Goal: Task Accomplishment & Management: Manage account settings

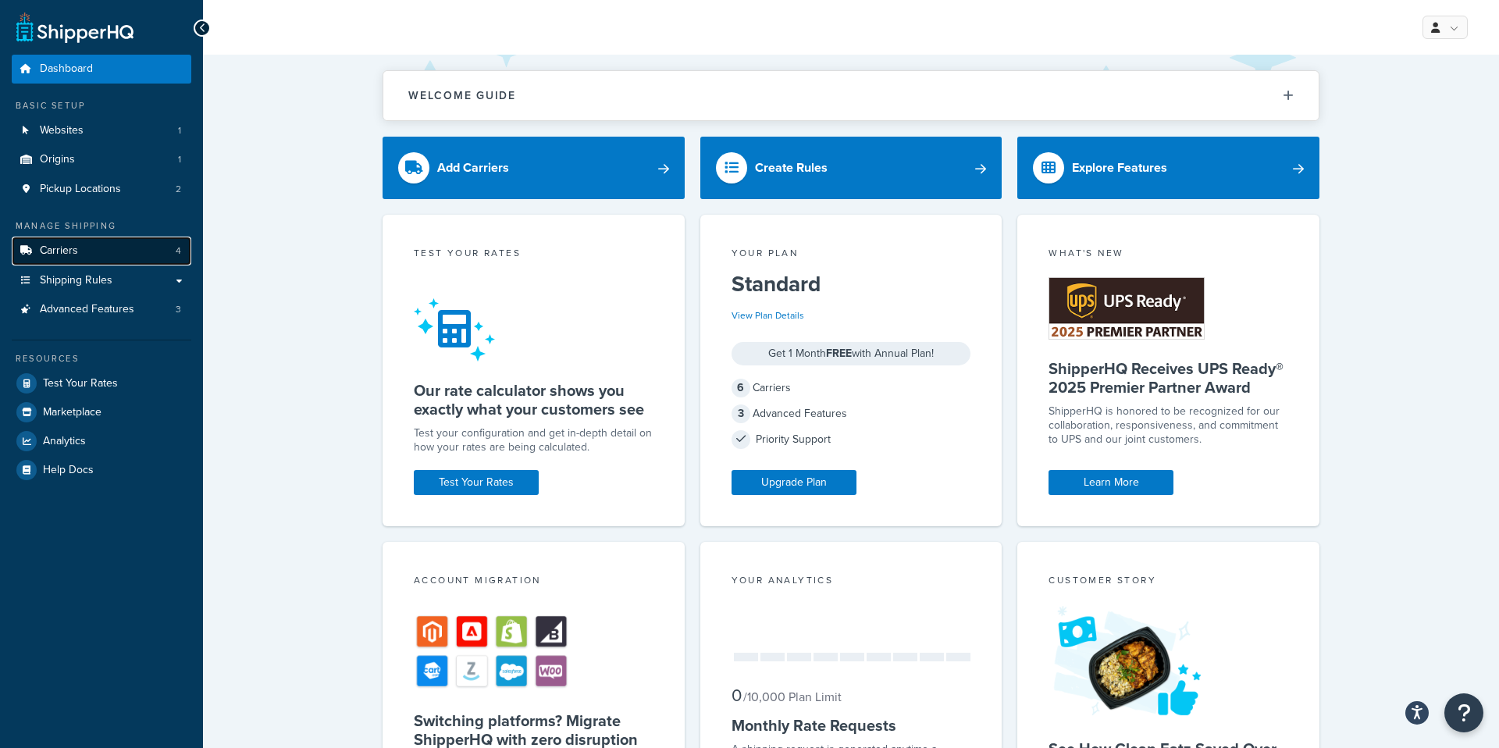
click at [77, 254] on span "Carriers" at bounding box center [59, 250] width 38 height 13
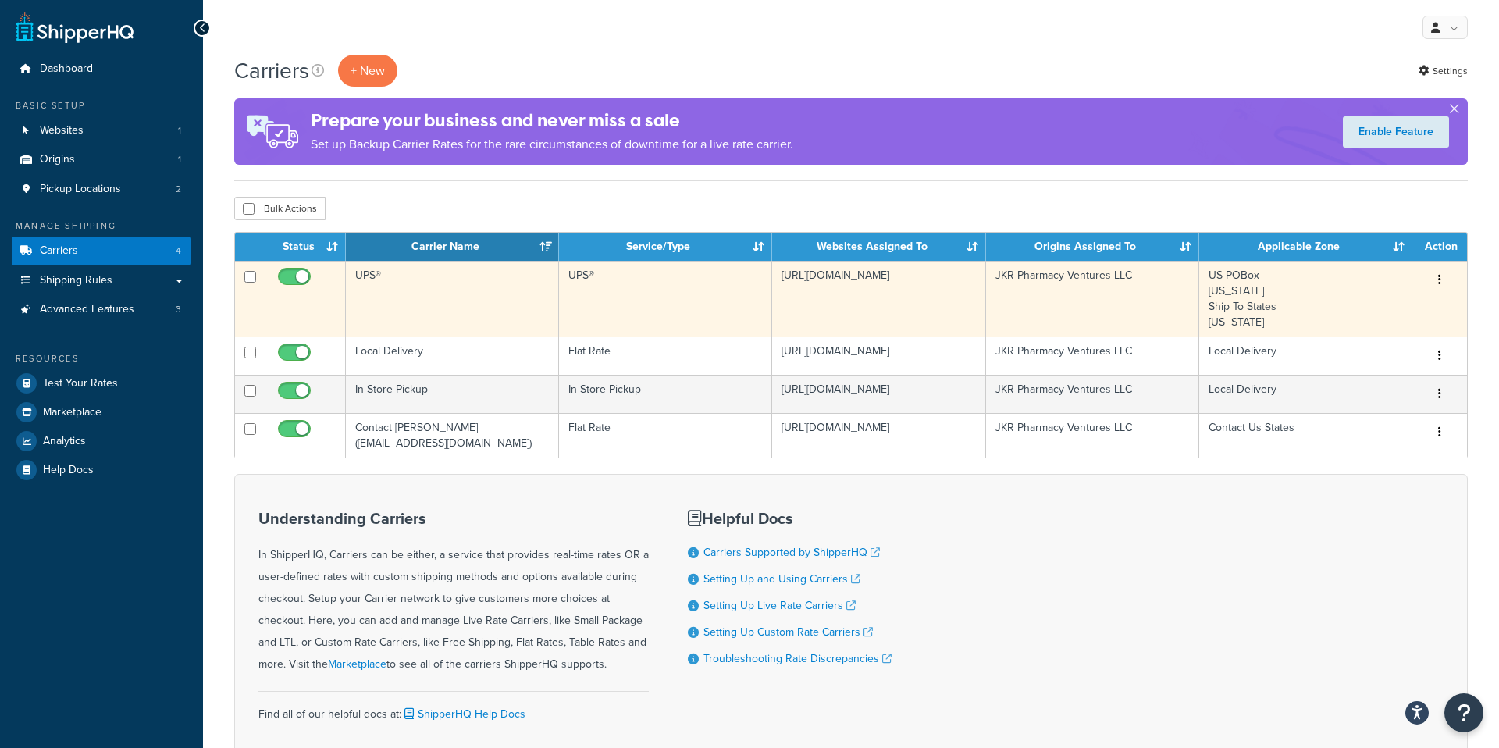
click at [379, 279] on td "UPS®" at bounding box center [452, 299] width 213 height 76
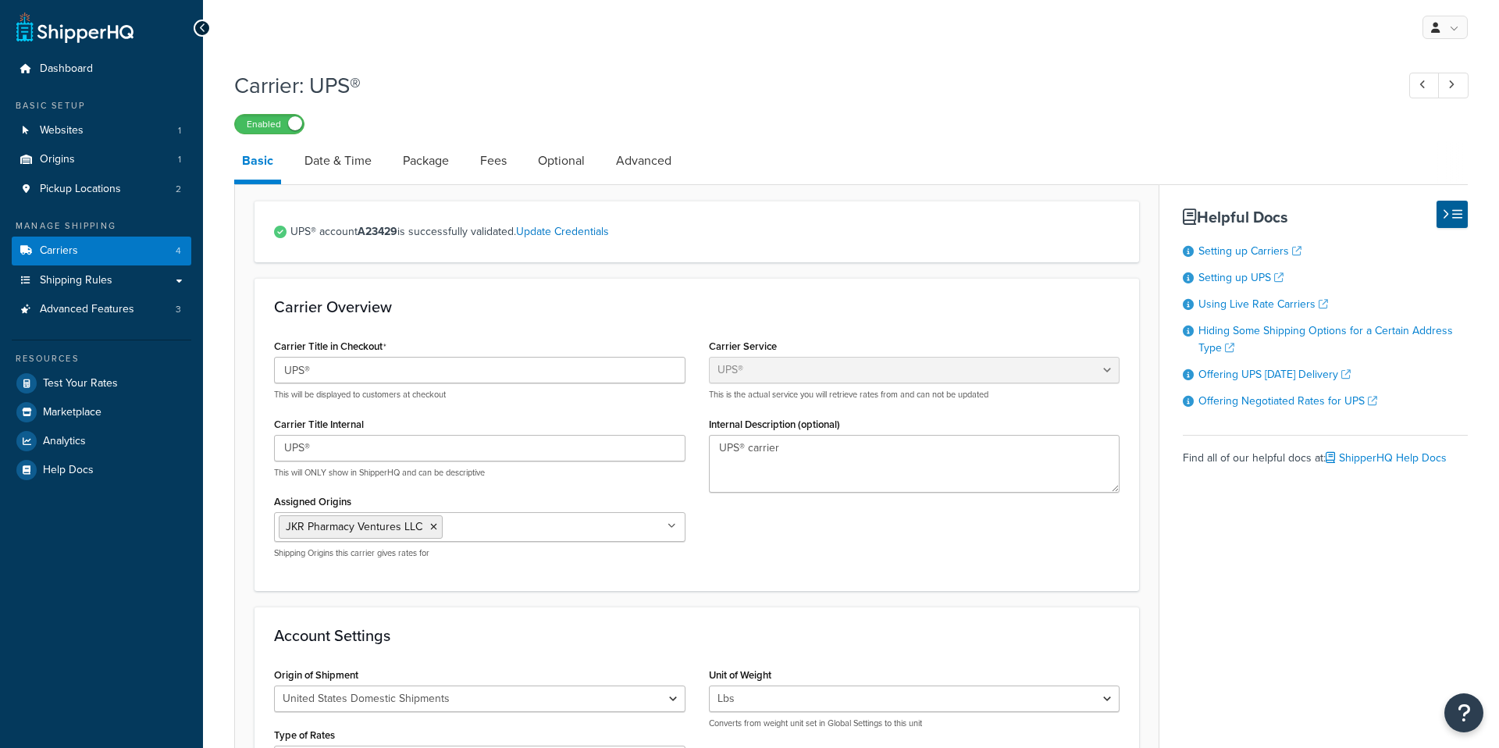
select select "ups"
click at [497, 163] on link "Fees" at bounding box center [493, 160] width 42 height 37
select select "AFTER"
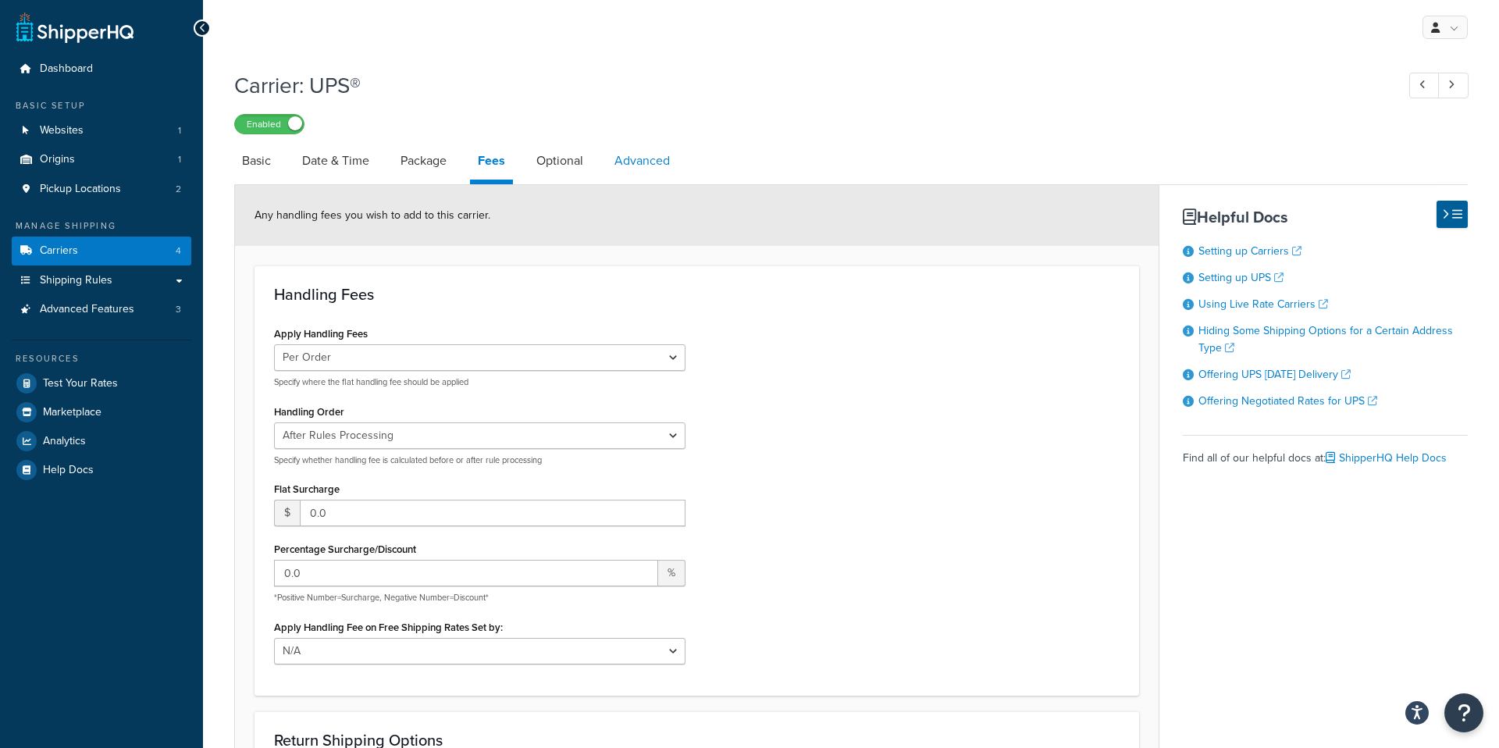
click at [638, 161] on link "Advanced" at bounding box center [642, 160] width 71 height 37
select select "false"
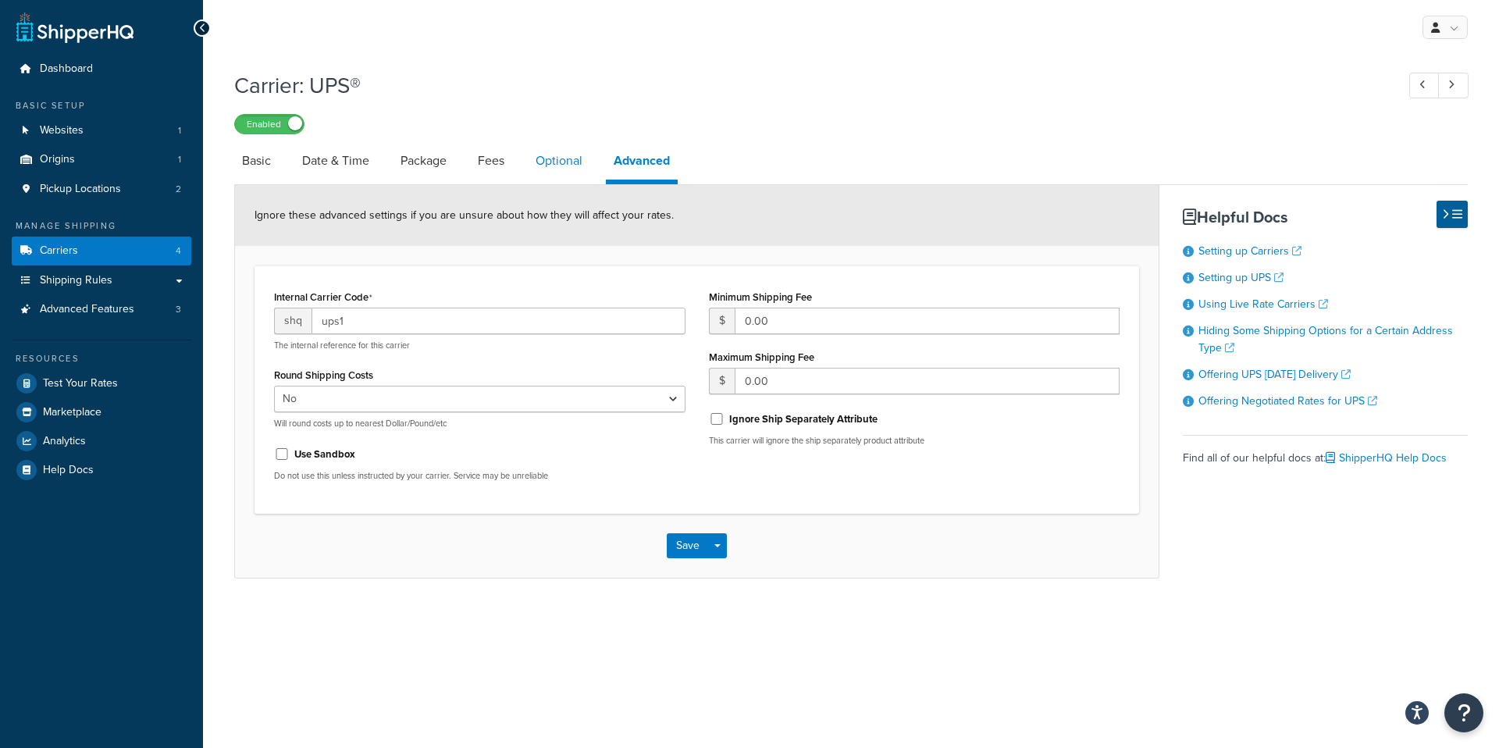
click at [573, 162] on link "Optional" at bounding box center [559, 160] width 62 height 37
select select "residential"
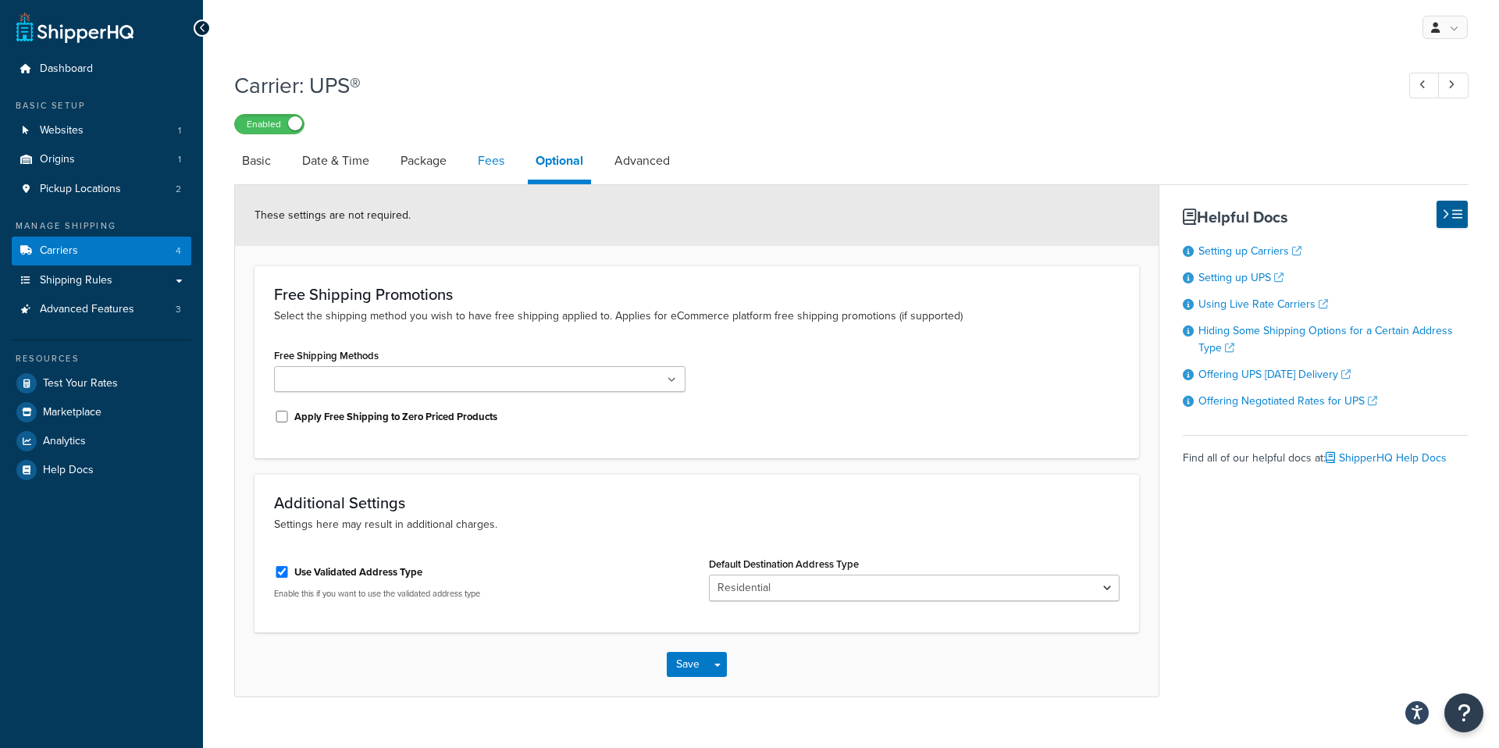
click at [490, 158] on link "Fees" at bounding box center [491, 160] width 42 height 37
select select "AFTER"
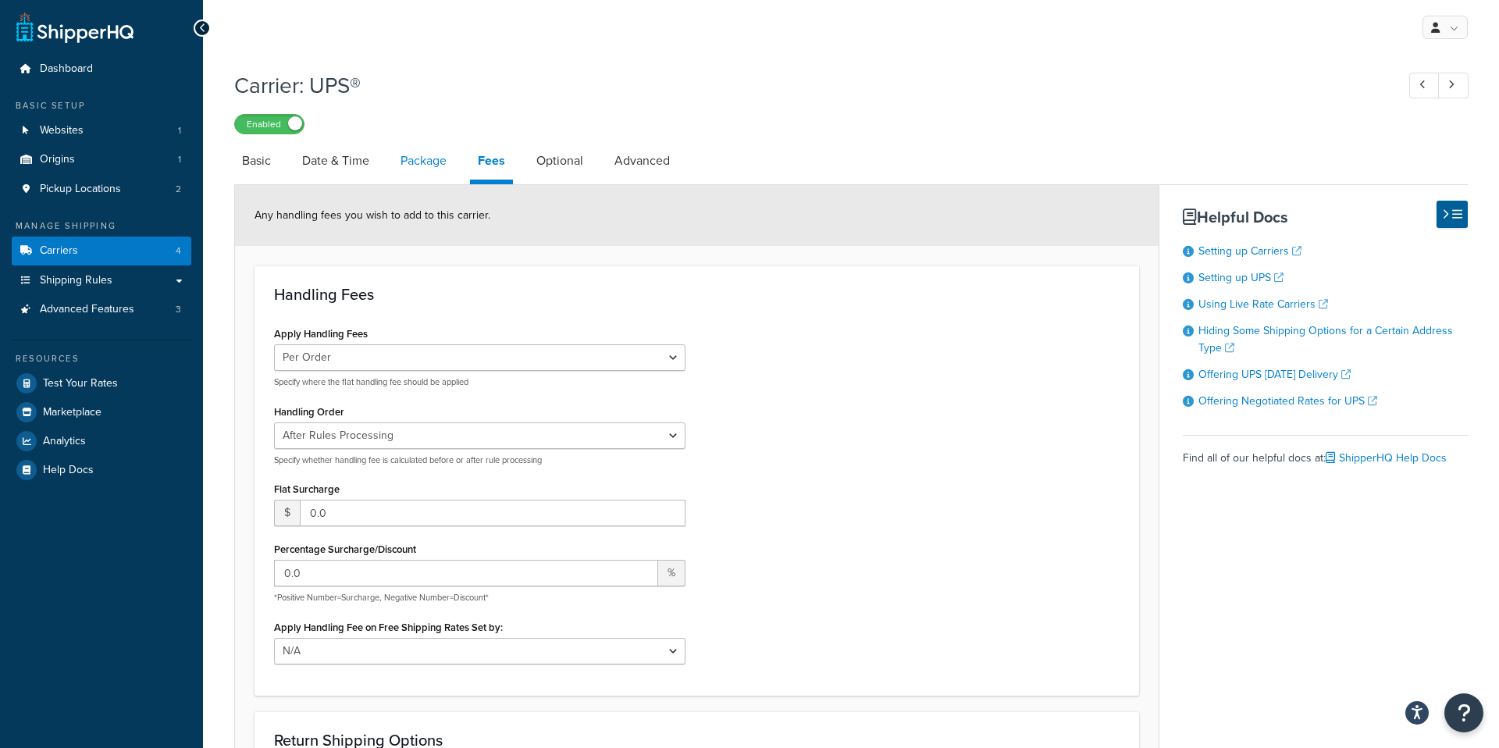
click at [416, 166] on link "Package" at bounding box center [424, 160] width 62 height 37
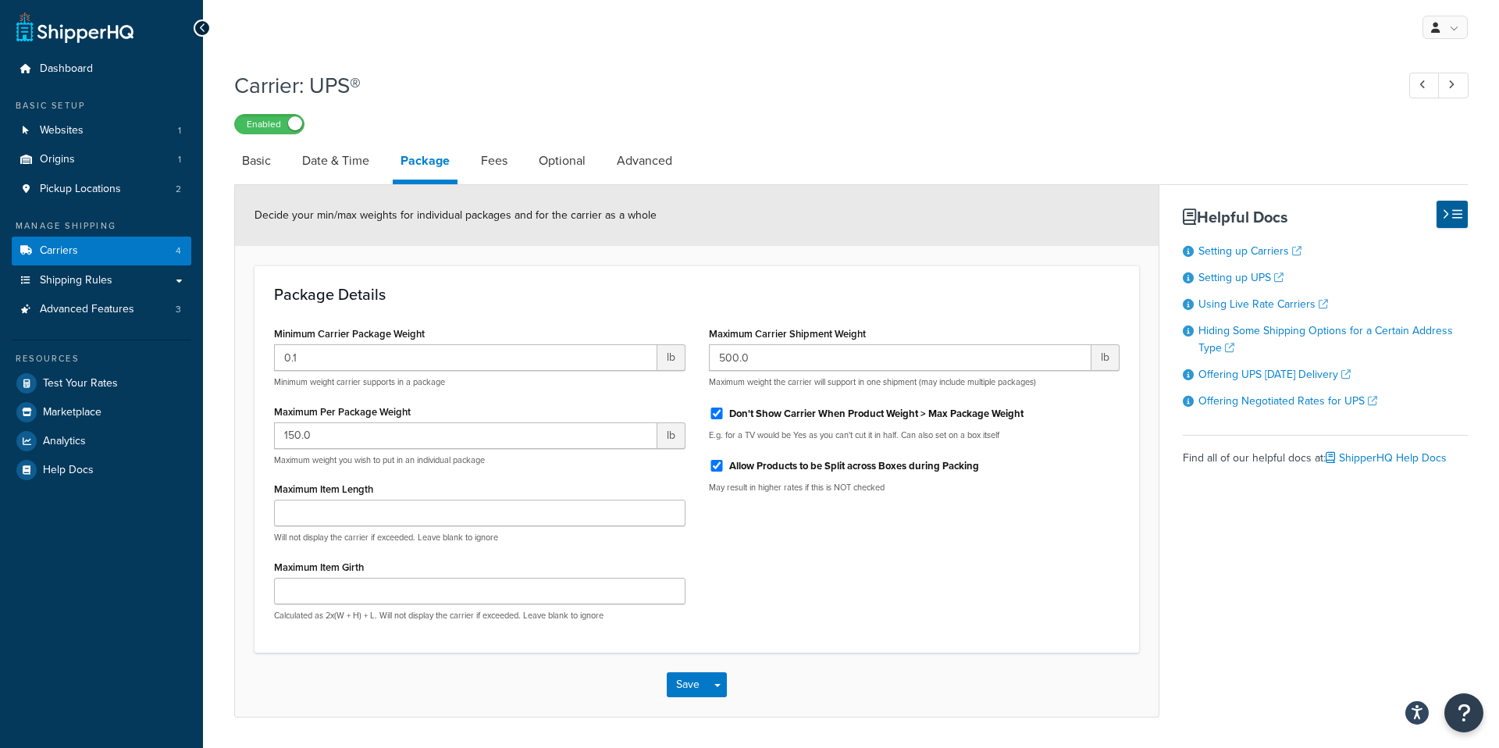
click at [416, 166] on link "Package" at bounding box center [425, 163] width 65 height 42
click at [501, 170] on link "Fees" at bounding box center [494, 160] width 42 height 37
select select "AFTER"
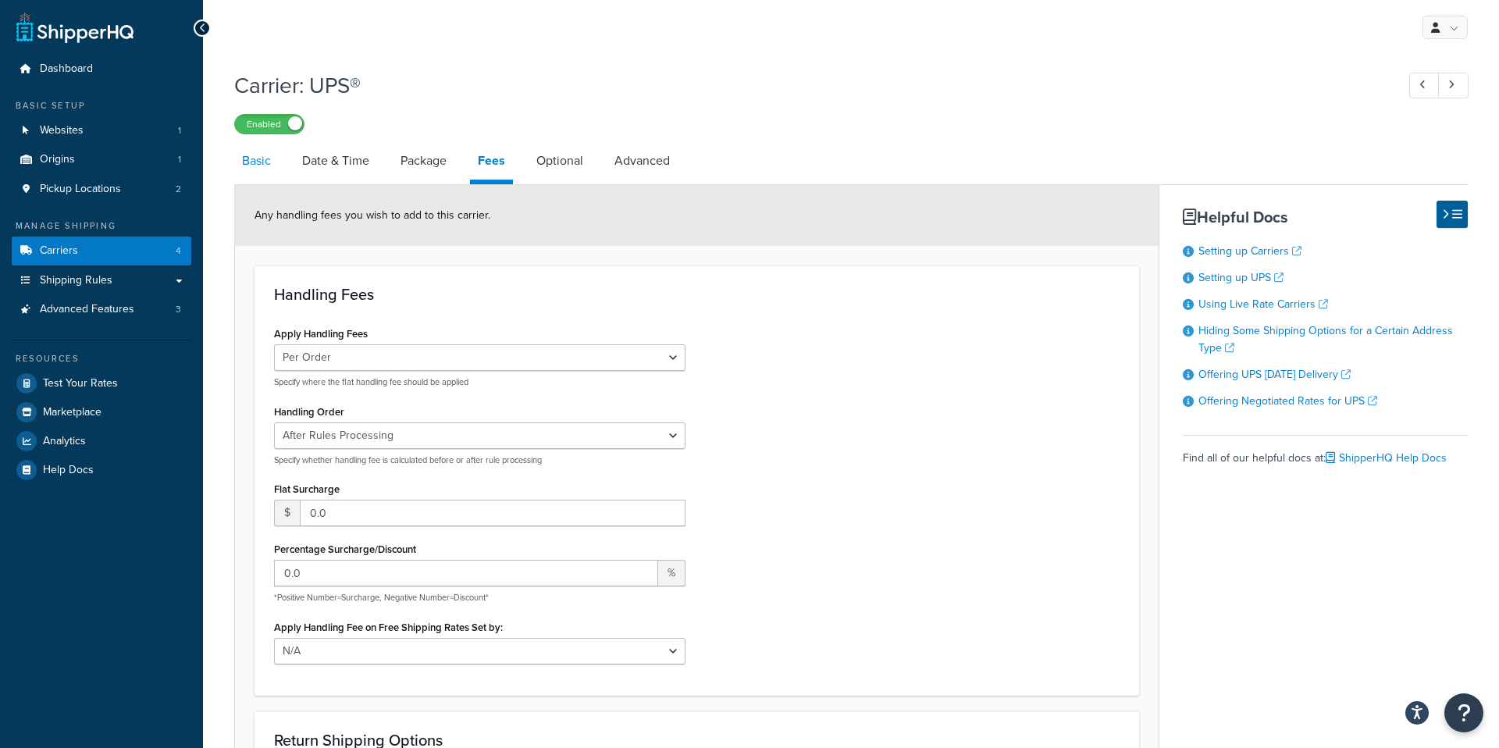
click at [251, 158] on link "Basic" at bounding box center [256, 160] width 44 height 37
select select "ups"
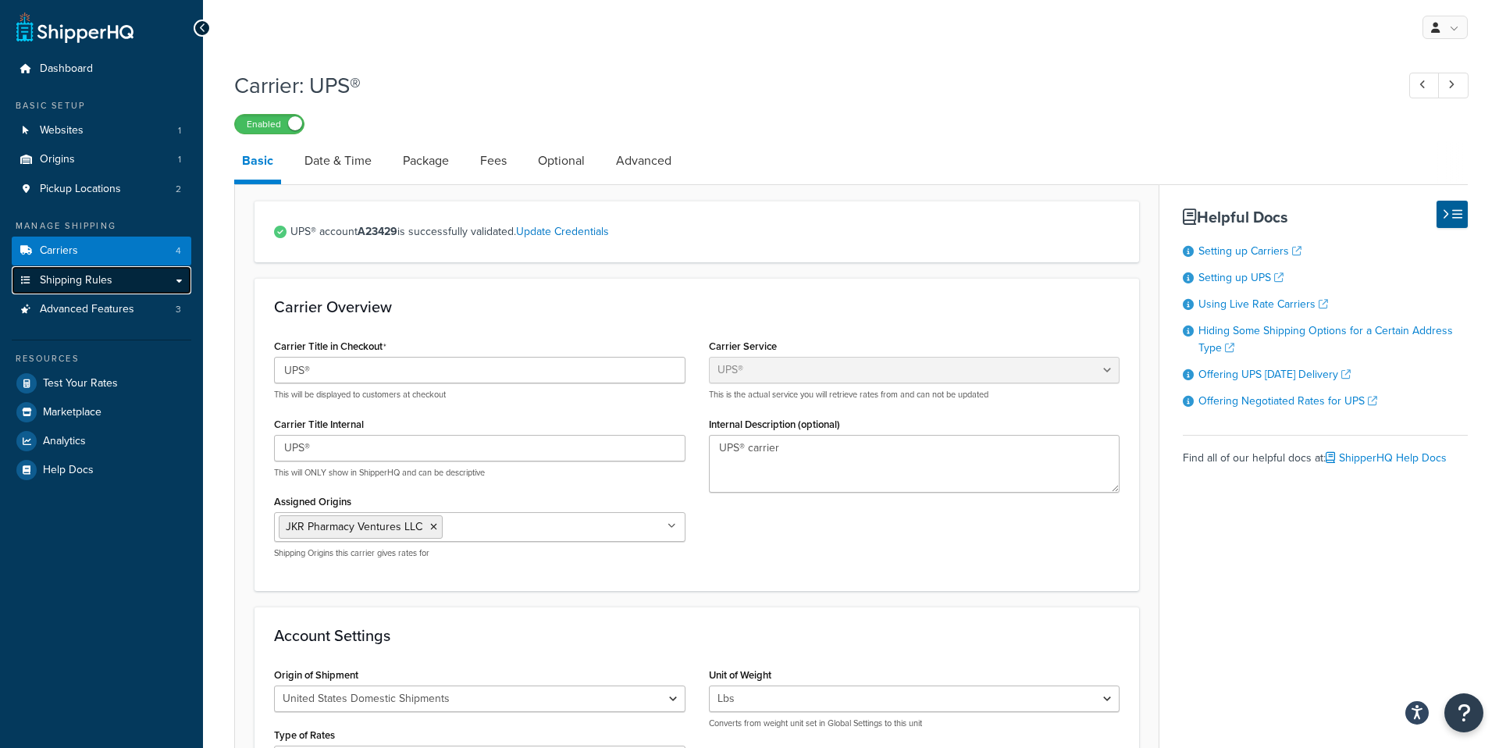
click at [98, 277] on span "Shipping Rules" at bounding box center [76, 280] width 73 height 13
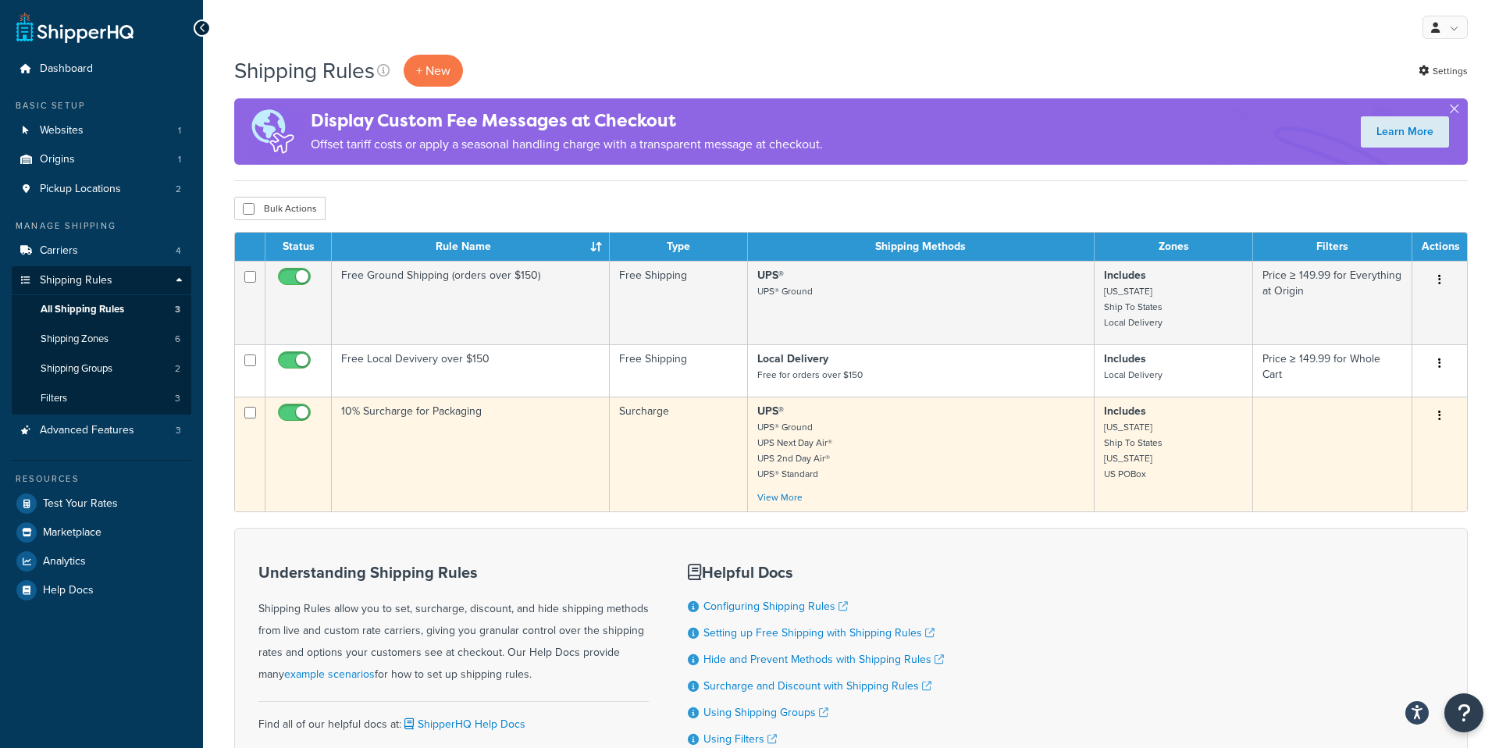
click at [431, 419] on td "10% Surcharge for Packaging" at bounding box center [471, 454] width 278 height 115
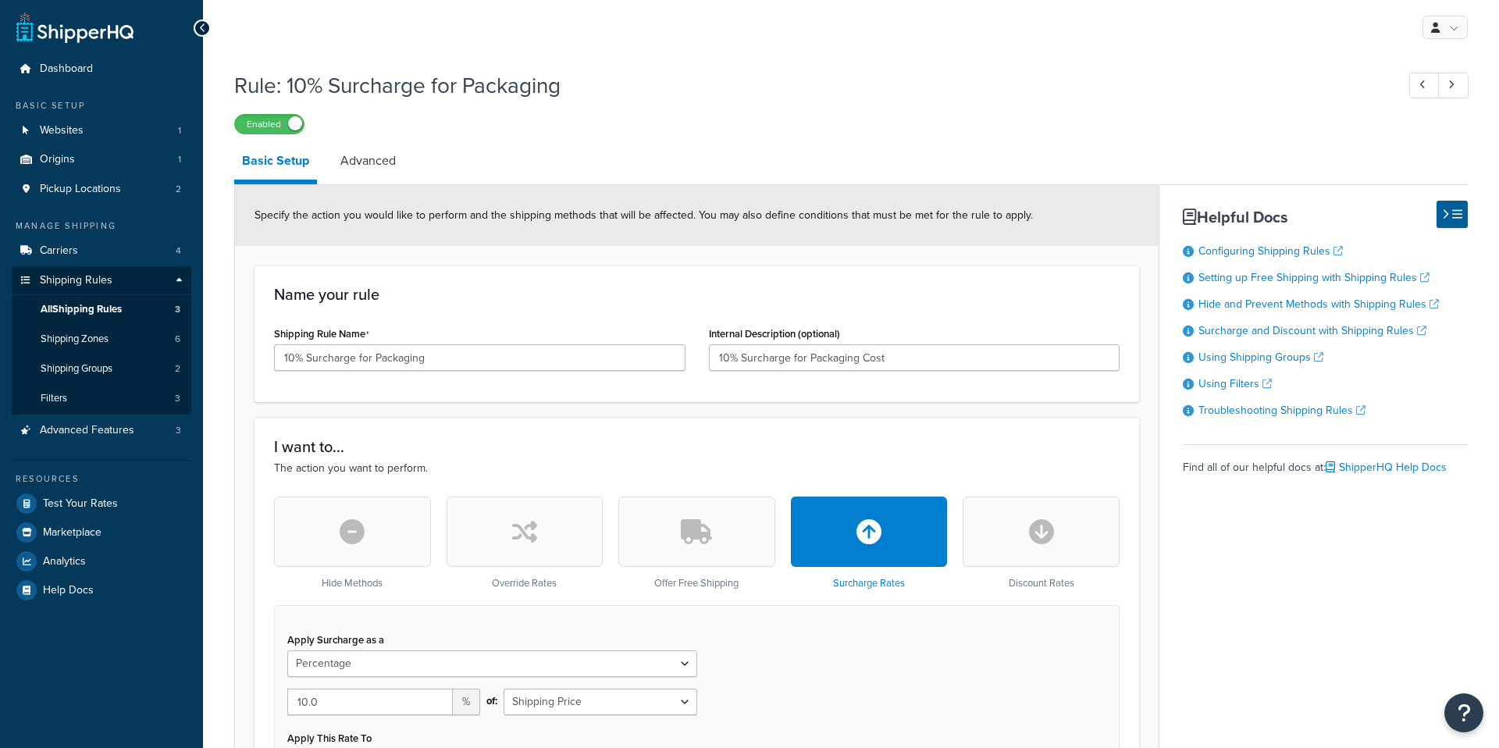
select select "PERCENTAGE"
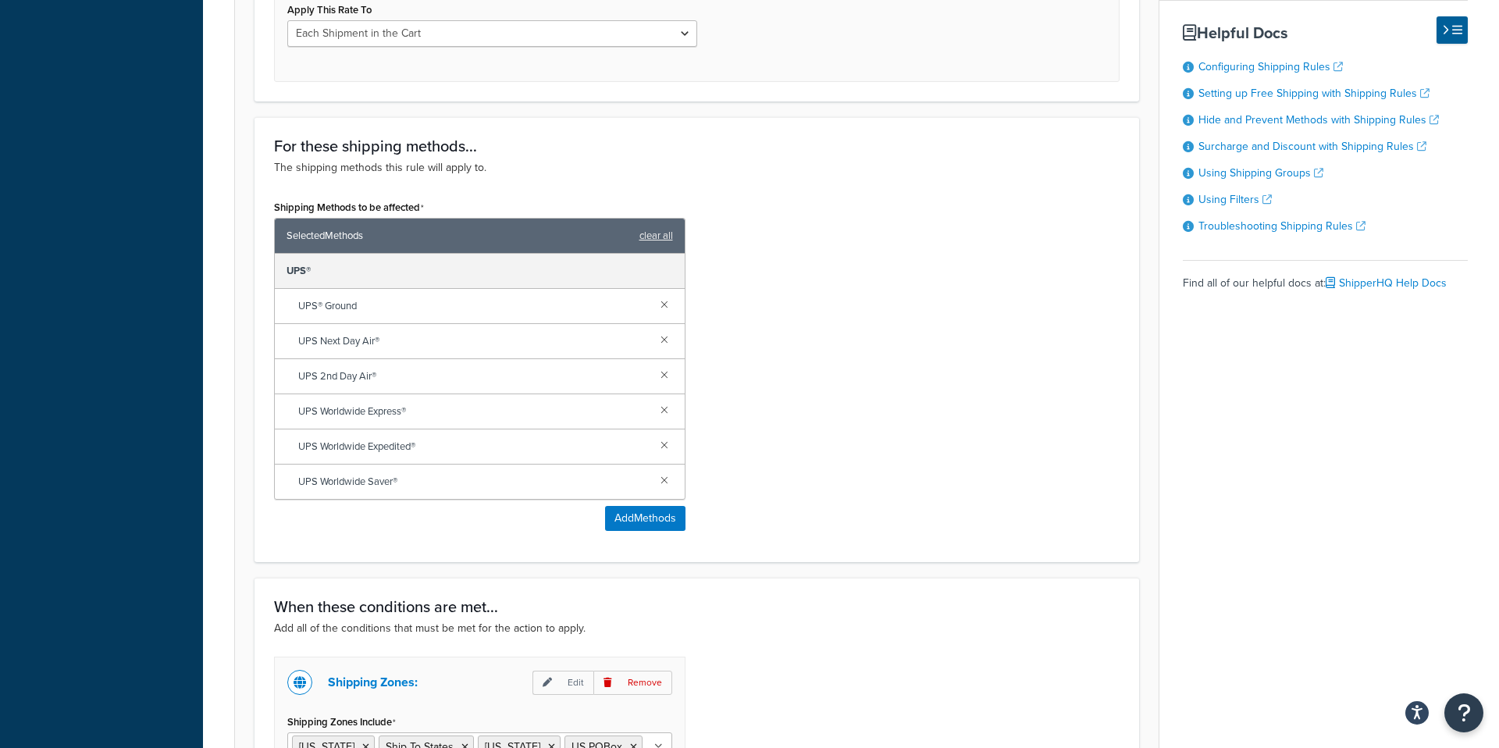
scroll to position [731, 0]
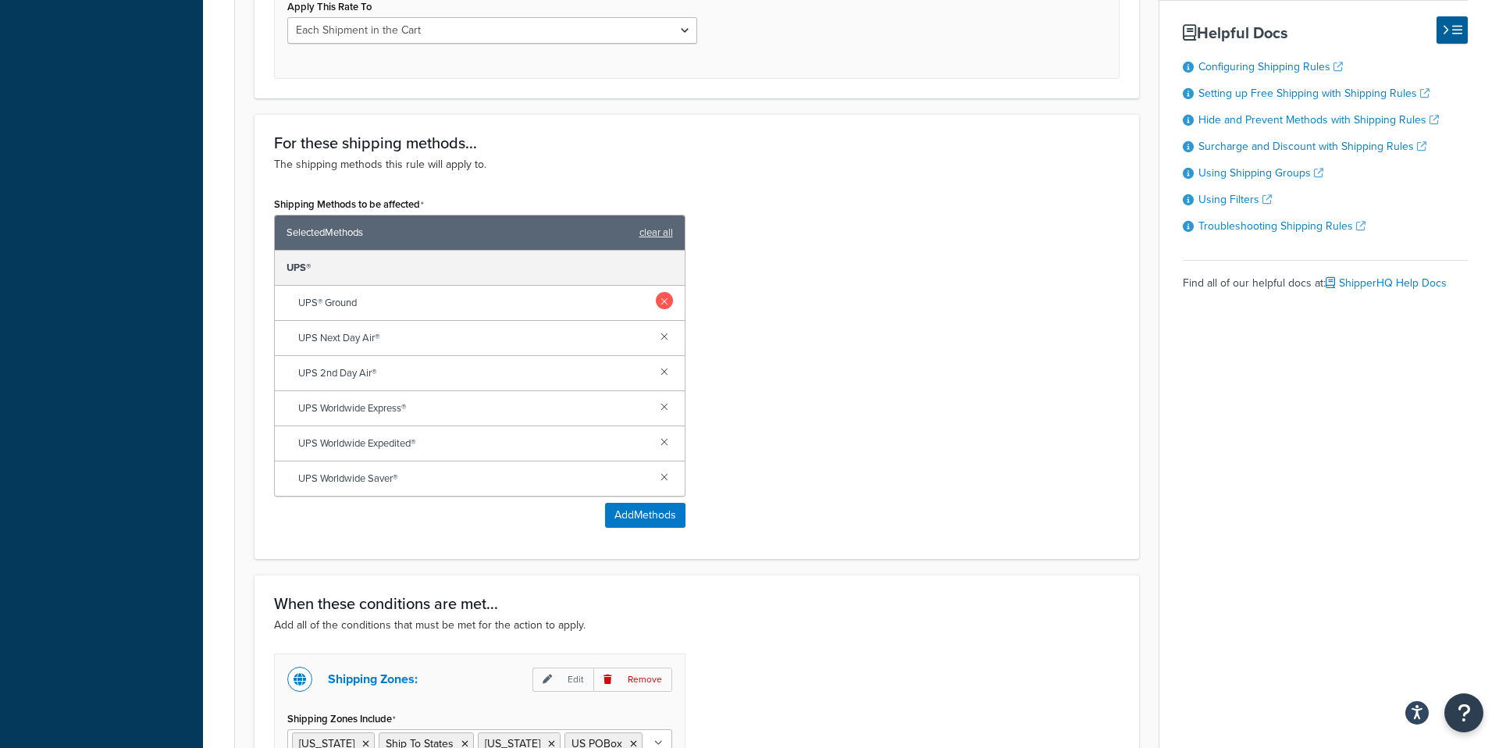
click at [663, 298] on link at bounding box center [664, 300] width 17 height 17
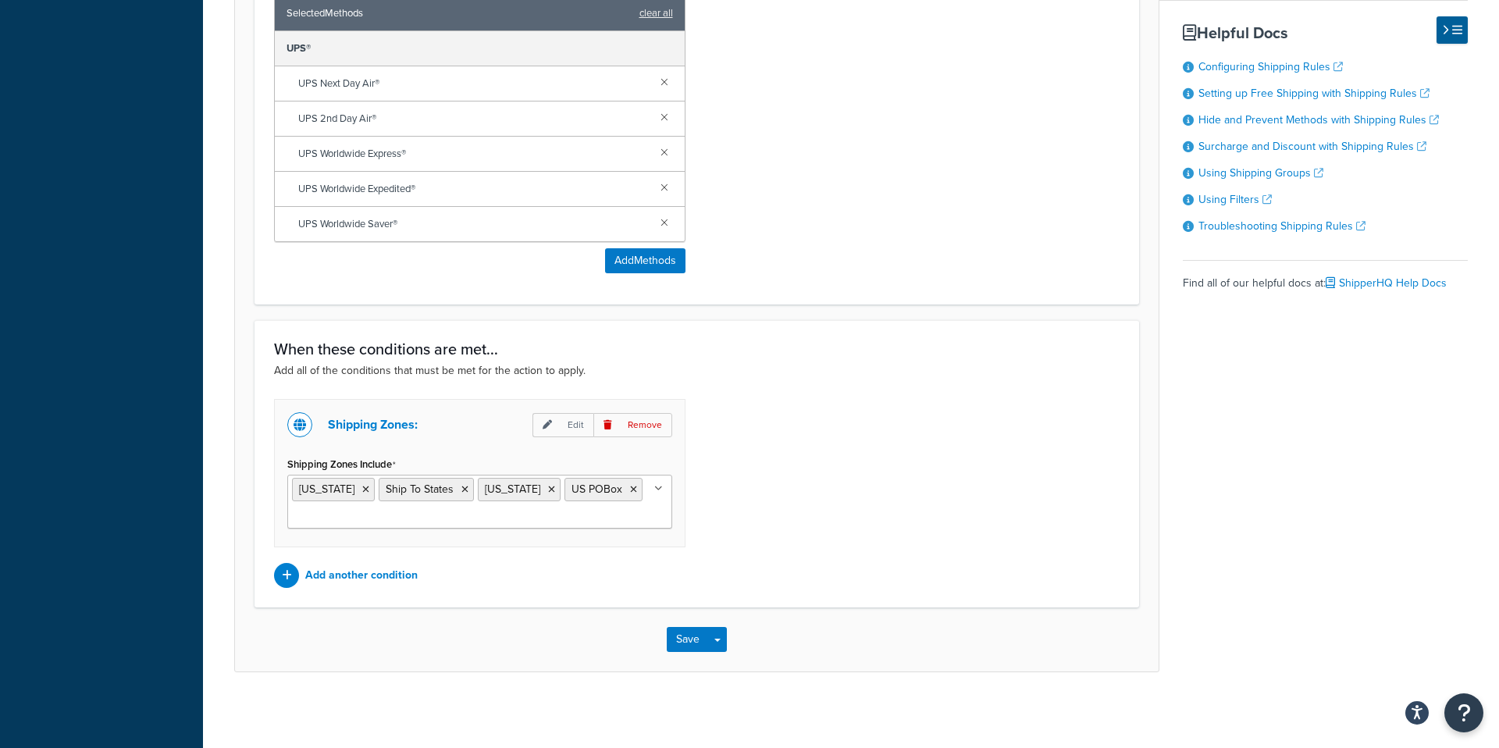
scroll to position [954, 0]
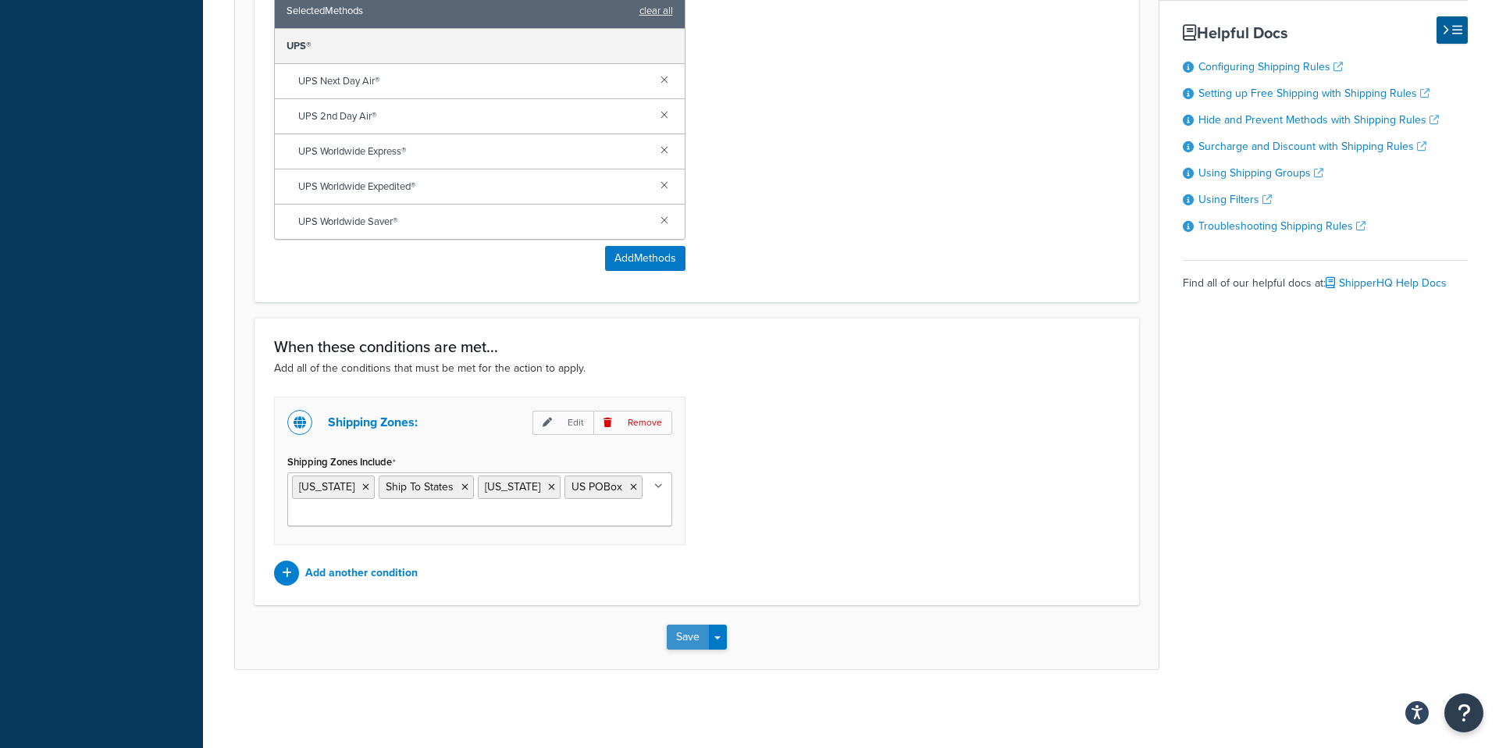
click at [688, 635] on button "Save" at bounding box center [688, 637] width 42 height 25
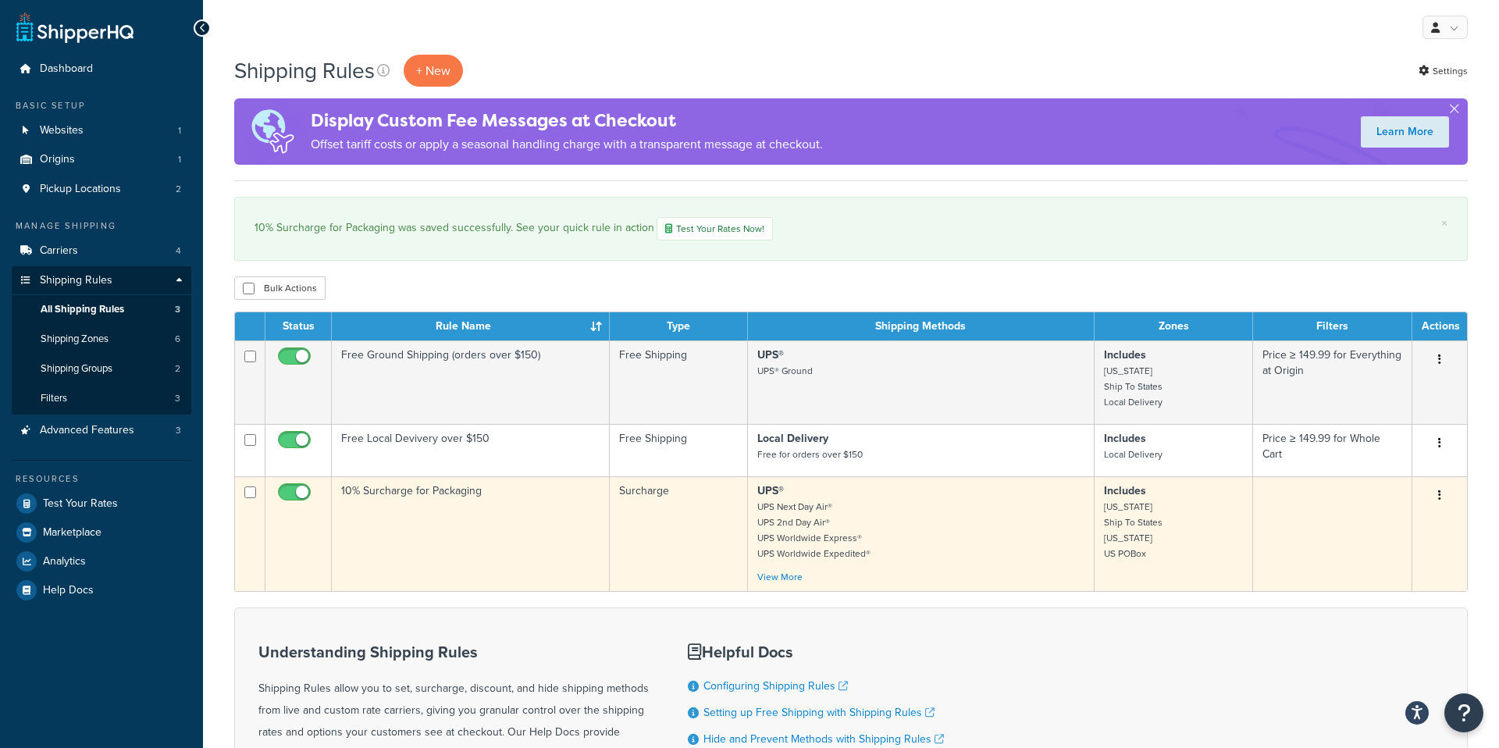
click at [295, 490] on input "checkbox" at bounding box center [296, 496] width 43 height 20
checkbox input "false"
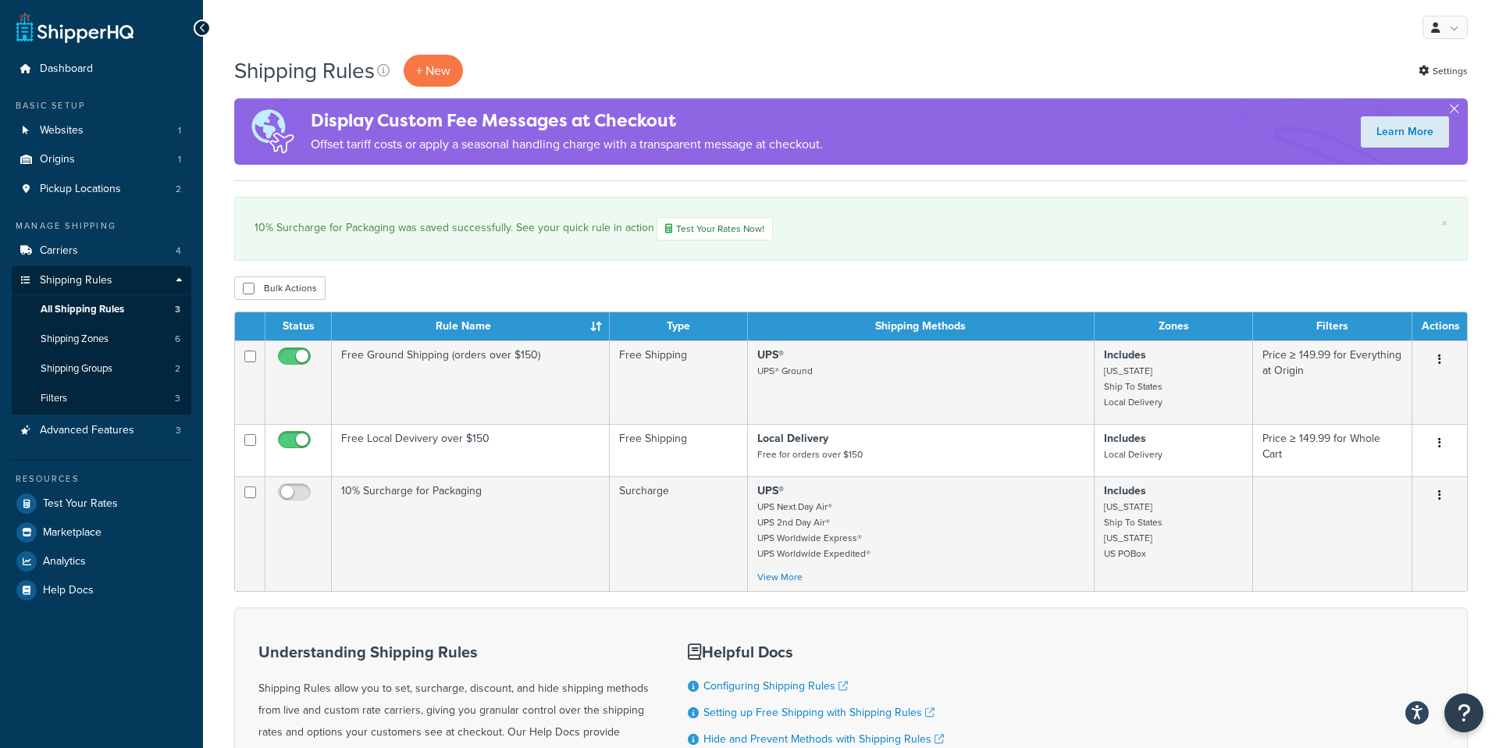
click at [498, 279] on div "Bulk Actions Duplicate Delete" at bounding box center [850, 287] width 1233 height 23
click at [781, 44] on div "My Profile Billing Global Settings Contact Us Logout" at bounding box center [851, 27] width 1296 height 55
